Goal: Information Seeking & Learning: Learn about a topic

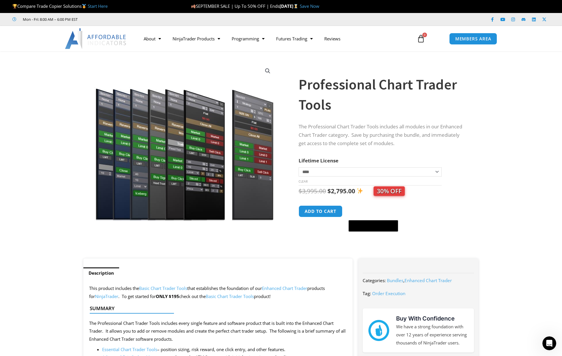
click at [108, 39] on img at bounding box center [96, 38] width 62 height 21
